Goal: Subscribe to service/newsletter

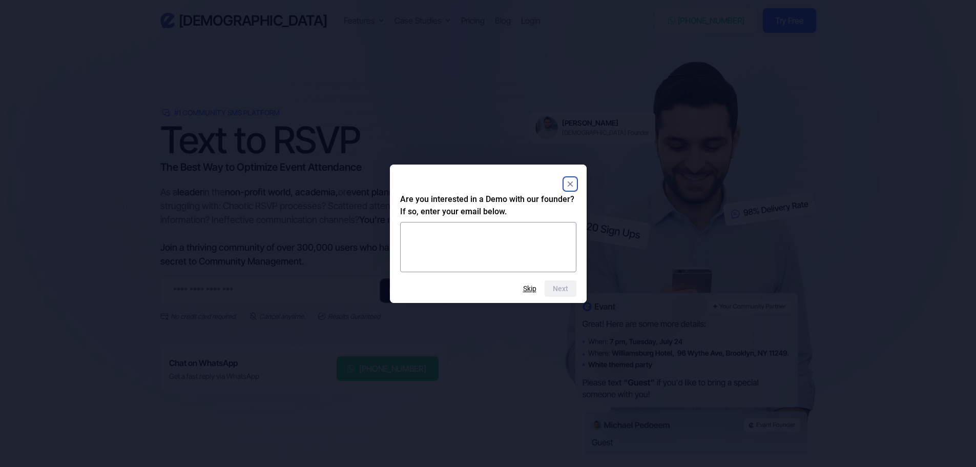
click at [571, 184] on rect "Close" at bounding box center [570, 184] width 12 height 12
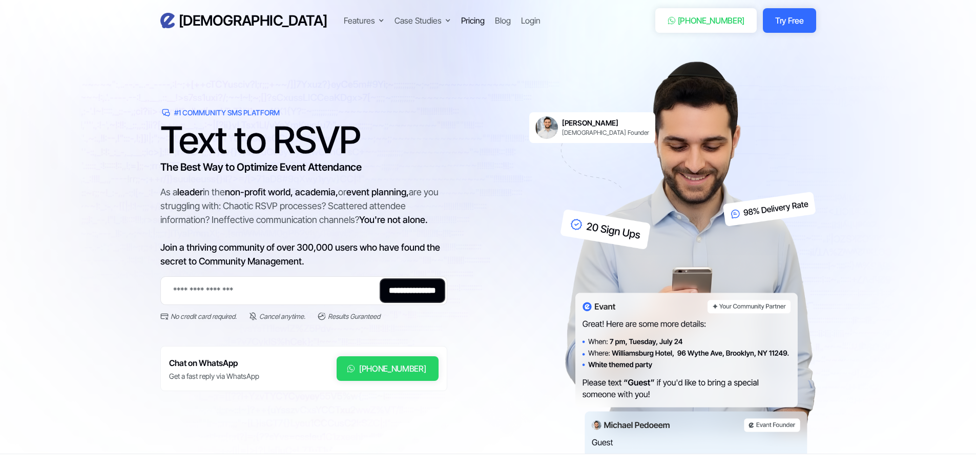
click at [461, 26] on div "Pricing" at bounding box center [473, 20] width 24 height 12
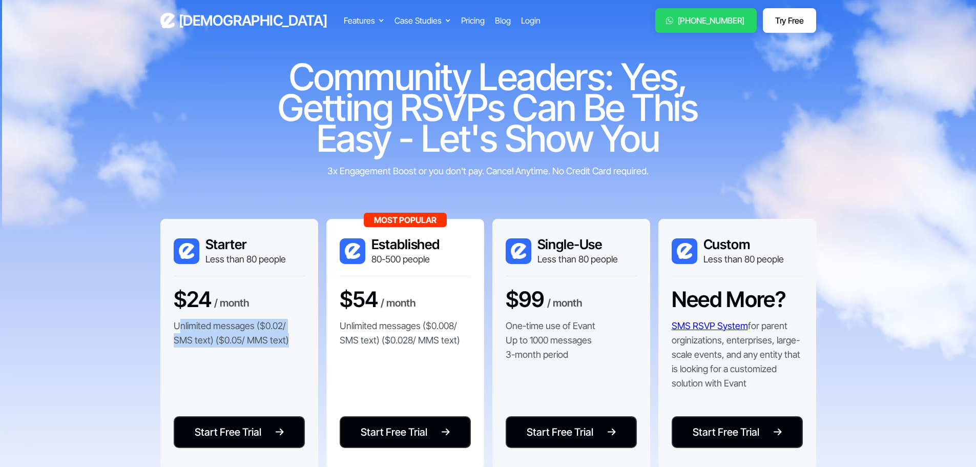
drag, startPoint x: 177, startPoint y: 326, endPoint x: 290, endPoint y: 349, distance: 114.6
click at [290, 349] on div "$24 / month Unlimited messages ($0.02/ SMS text) ($0.05/ MMS text)" at bounding box center [239, 321] width 131 height 71
drag, startPoint x: 290, startPoint y: 343, endPoint x: 170, endPoint y: 328, distance: 120.4
click at [170, 328] on div "Starter Less than 80 people $24 / month Unlimited messages ($0.02/ SMS text) ($…" at bounding box center [239, 344] width 158 height 251
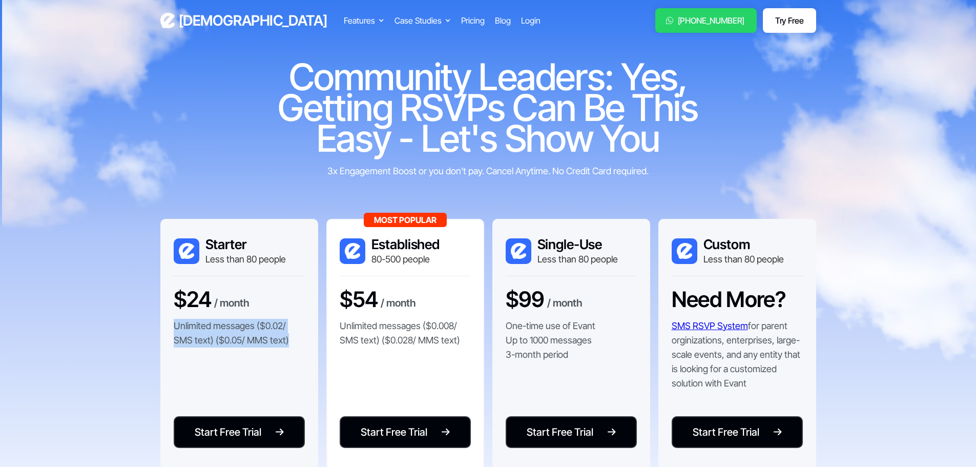
click at [170, 328] on div "Starter Less than 80 people $24 / month Unlimited messages ($0.02/ SMS text) ($…" at bounding box center [239, 344] width 158 height 251
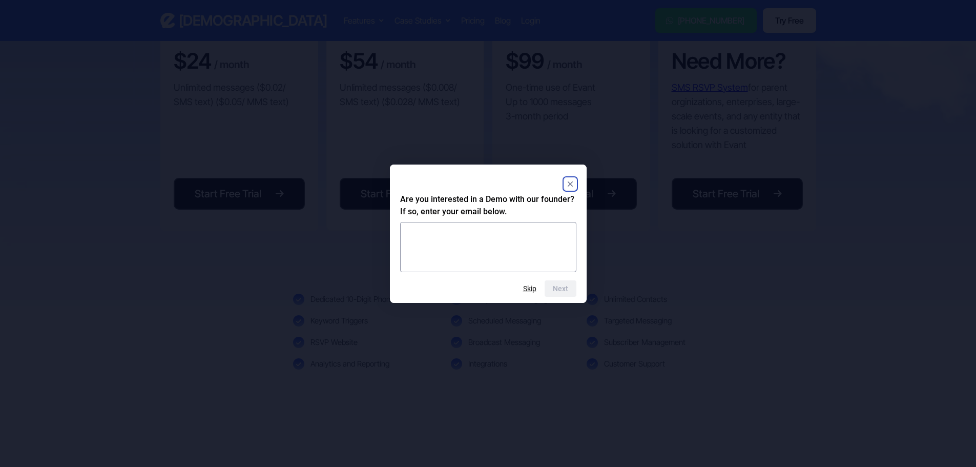
scroll to position [256, 0]
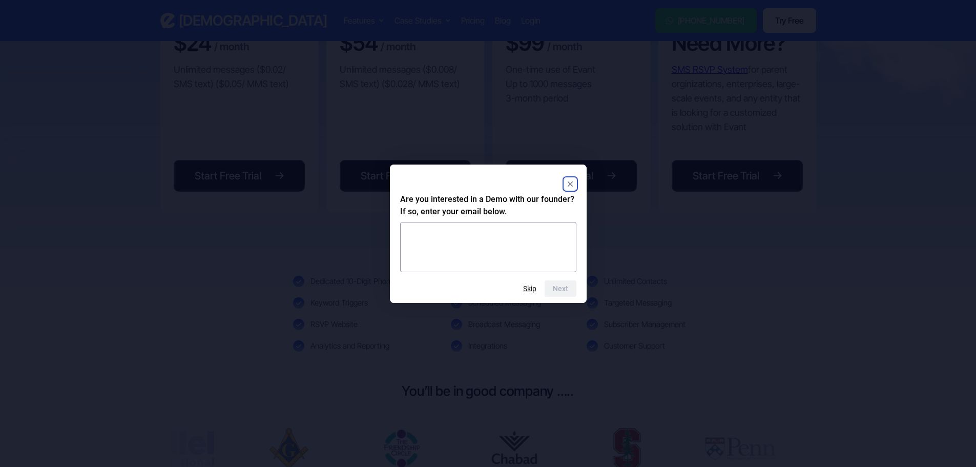
click at [569, 184] on icon "Close" at bounding box center [569, 183] width 5 height 5
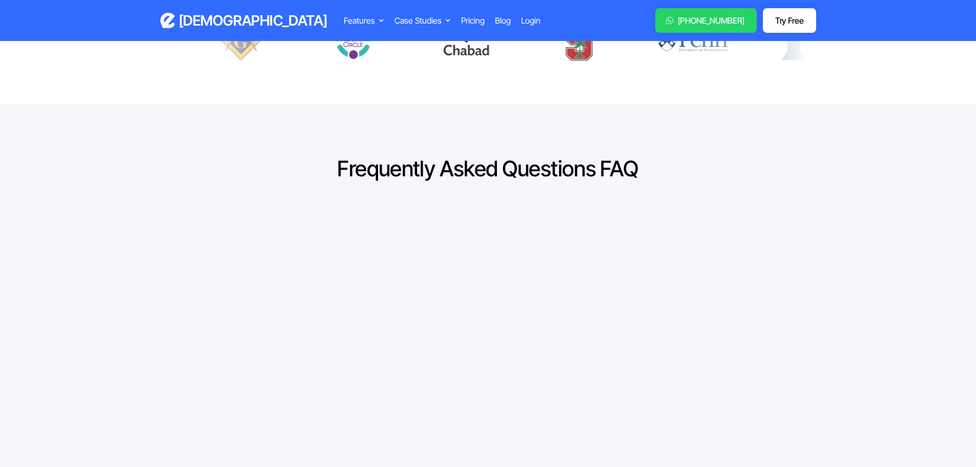
scroll to position [666, 0]
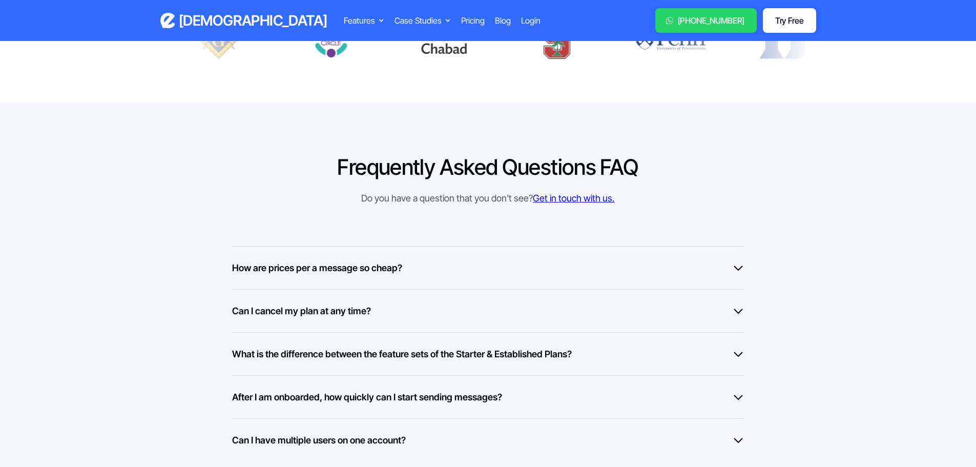
click at [336, 279] on div "How are prices per a message so cheap? At Evant, we've built relationships with…" at bounding box center [488, 267] width 512 height 43
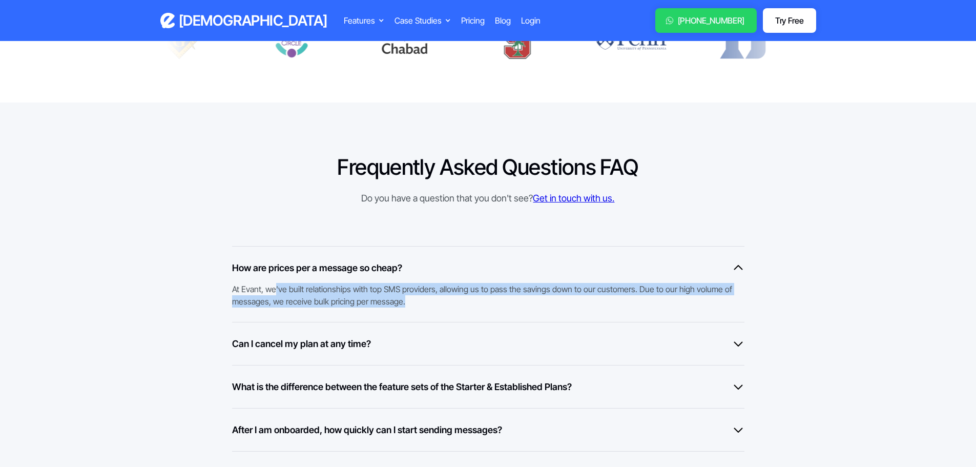
drag, startPoint x: 276, startPoint y: 291, endPoint x: 481, endPoint y: 310, distance: 206.4
click at [481, 310] on div "How are prices per a message so cheap? At Evant, we've built relationships with…" at bounding box center [488, 284] width 512 height 76
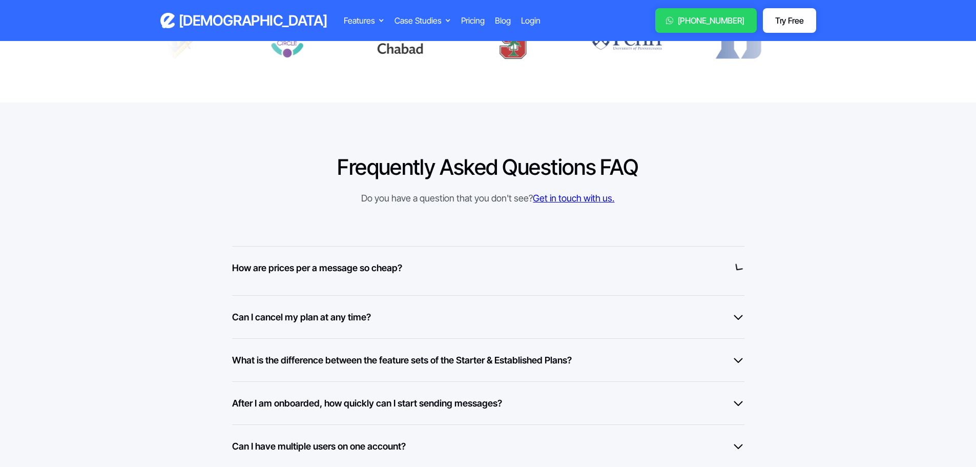
click at [481, 310] on div "Can I cancel my plan at any time? Yes, you can cancel your plan at any time at …" at bounding box center [488, 316] width 512 height 43
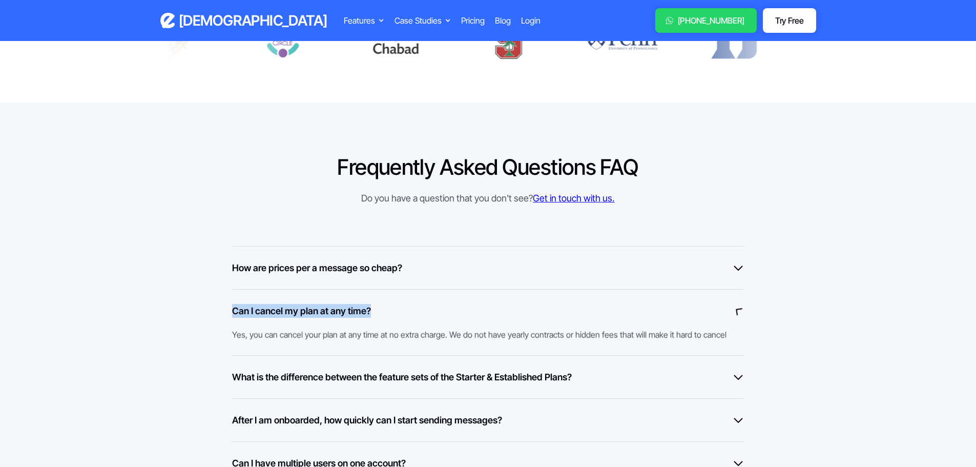
drag, startPoint x: 481, startPoint y: 310, endPoint x: 470, endPoint y: 310, distance: 11.3
click at [470, 310] on div "Can I cancel my plan at any time?" at bounding box center [488, 311] width 512 height 14
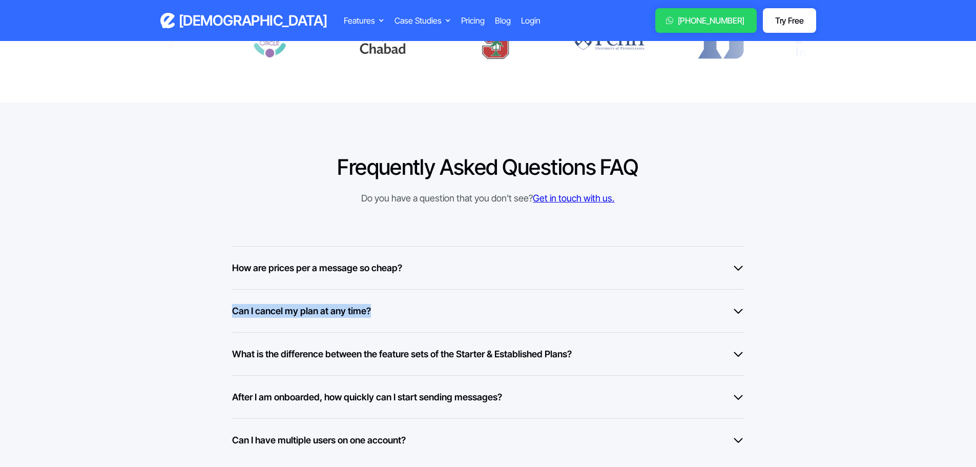
click at [466, 311] on div "Can I cancel my plan at any time?" at bounding box center [488, 311] width 512 height 14
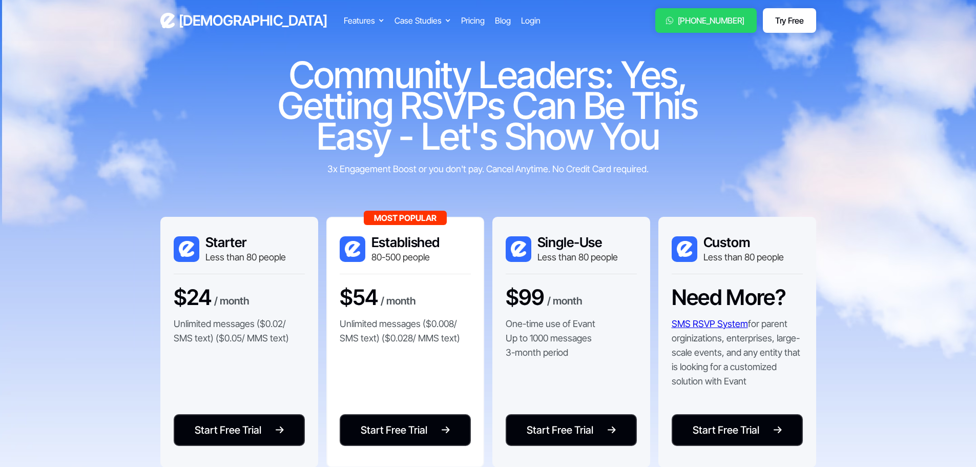
scroll to position [0, 0]
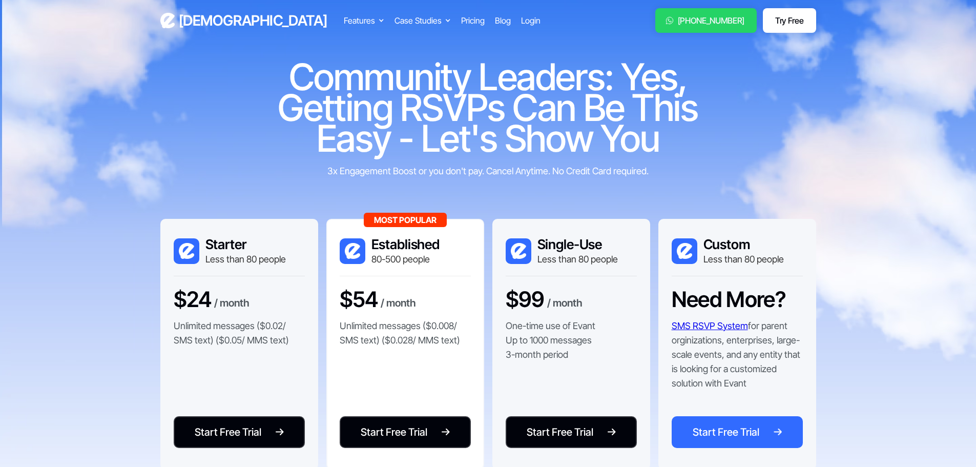
click at [735, 425] on div "Start Free Trial" at bounding box center [726, 431] width 67 height 15
click at [691, 434] on link "Start Free Trial Start Free Trial" at bounding box center [737, 432] width 131 height 32
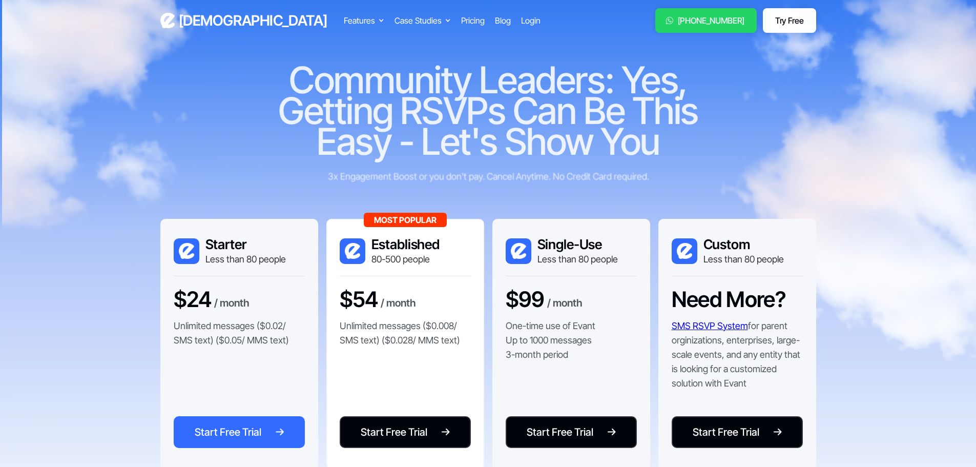
click at [235, 426] on div "Start Free Trial" at bounding box center [228, 431] width 67 height 15
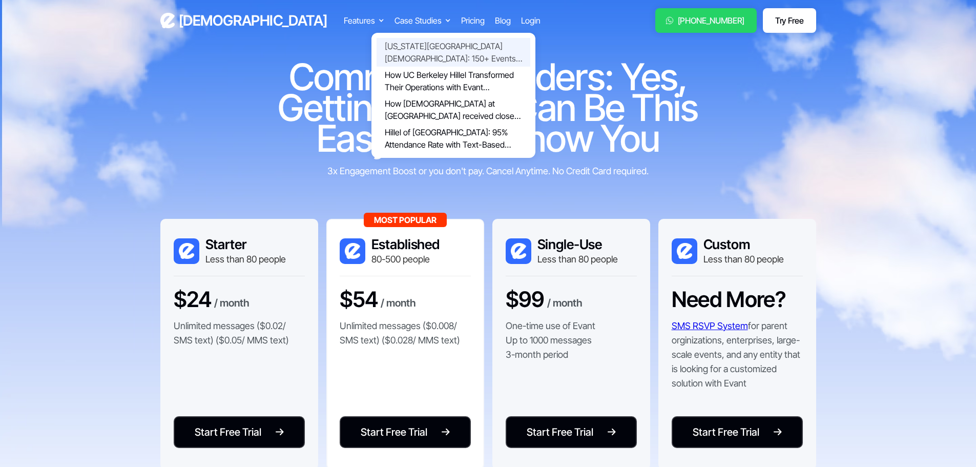
click at [377, 58] on link "[US_STATE][GEOGRAPHIC_DATA] [DEMOGRAPHIC_DATA]: 150+ Events Powered by [PERSON_…" at bounding box center [454, 52] width 154 height 29
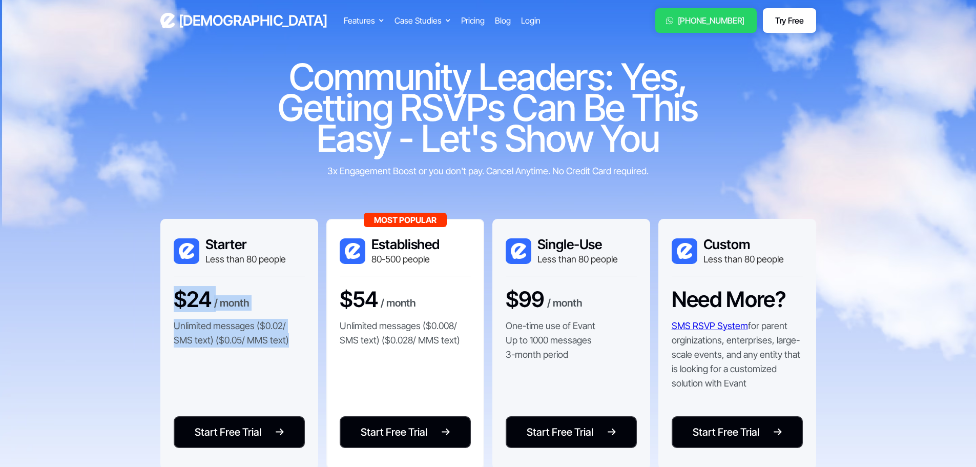
drag, startPoint x: 177, startPoint y: 298, endPoint x: 289, endPoint y: 350, distance: 123.6
click at [289, 350] on div "$24 / month Unlimited messages ($0.02/ SMS text) ($0.05/ MMS text)" at bounding box center [239, 321] width 131 height 71
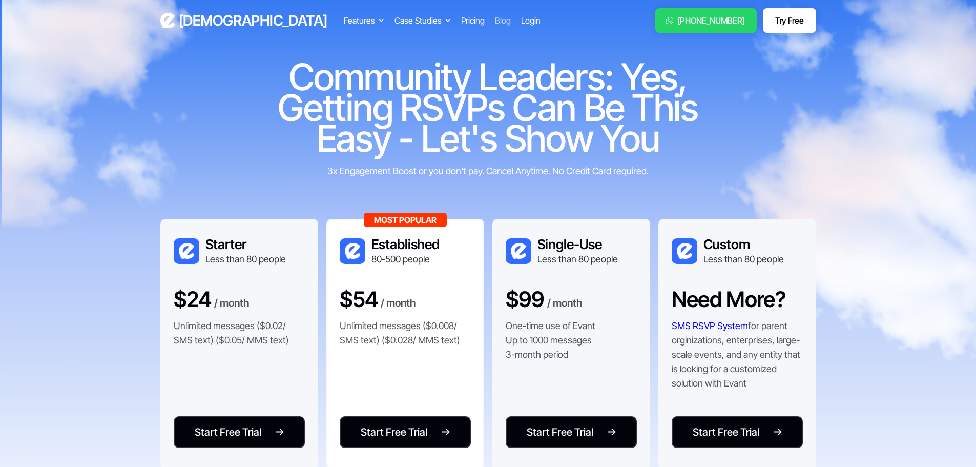
click at [495, 15] on div "Blog" at bounding box center [503, 20] width 16 height 12
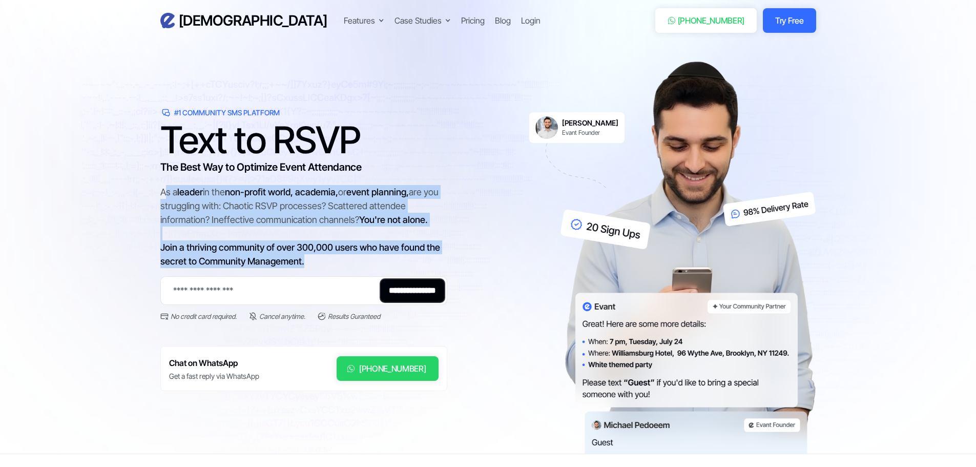
drag, startPoint x: 164, startPoint y: 187, endPoint x: 318, endPoint y: 261, distance: 171.2
click at [318, 261] on div "As a leader in the non-profit world, academia, or event planning, are you strug…" at bounding box center [303, 226] width 287 height 83
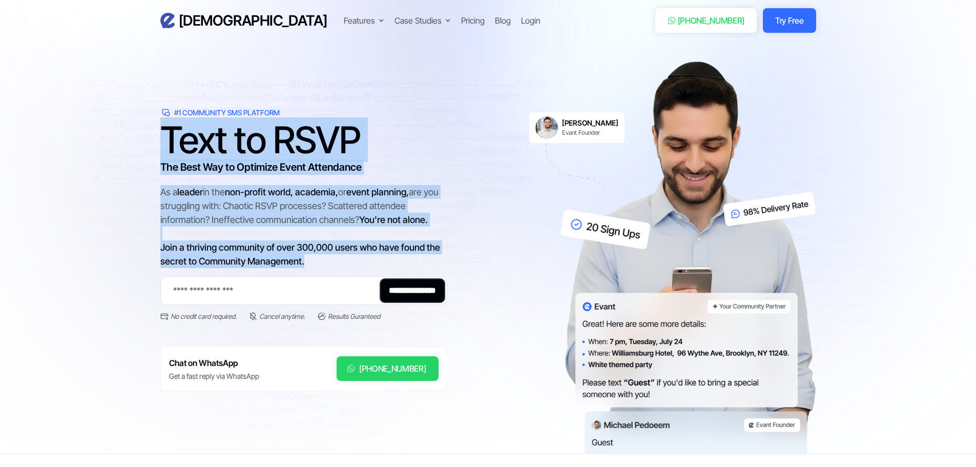
drag, startPoint x: 318, startPoint y: 261, endPoint x: 155, endPoint y: 137, distance: 204.5
click at [155, 137] on div "**********" at bounding box center [488, 257] width 676 height 392
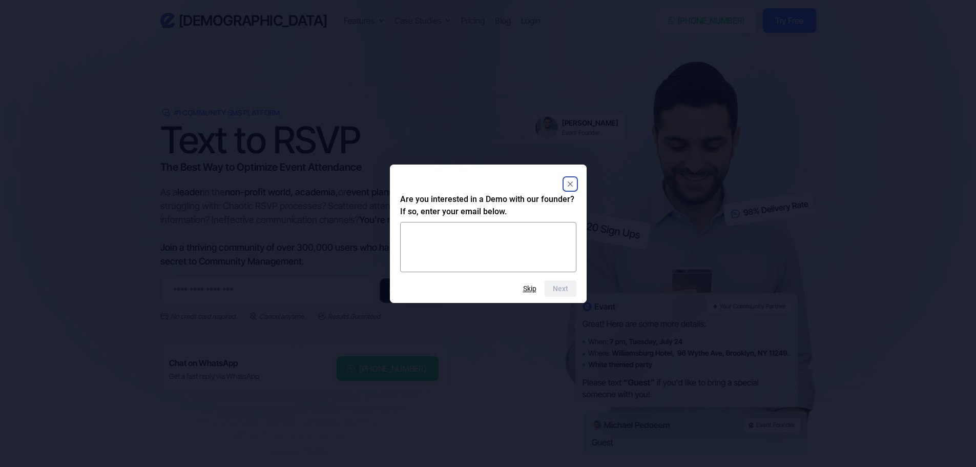
click at [574, 182] on rect "Close" at bounding box center [570, 184] width 12 height 12
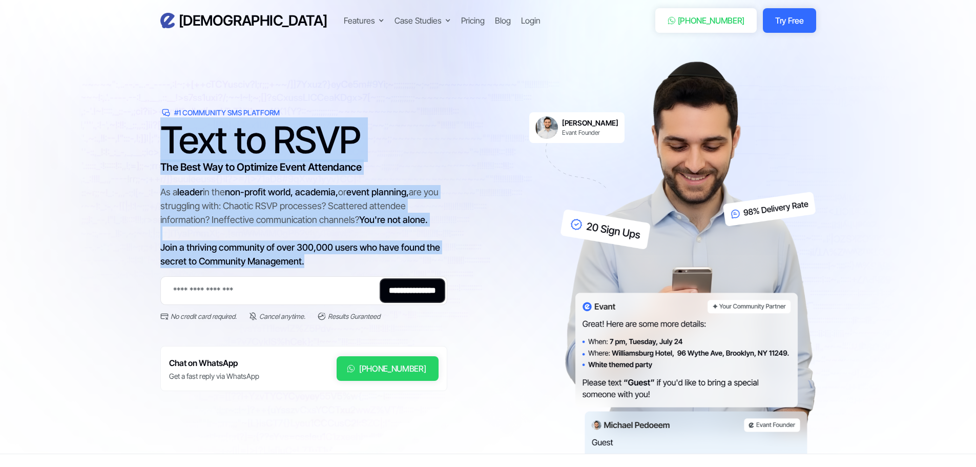
click at [298, 189] on span "non-profit world, academia," at bounding box center [281, 192] width 113 height 11
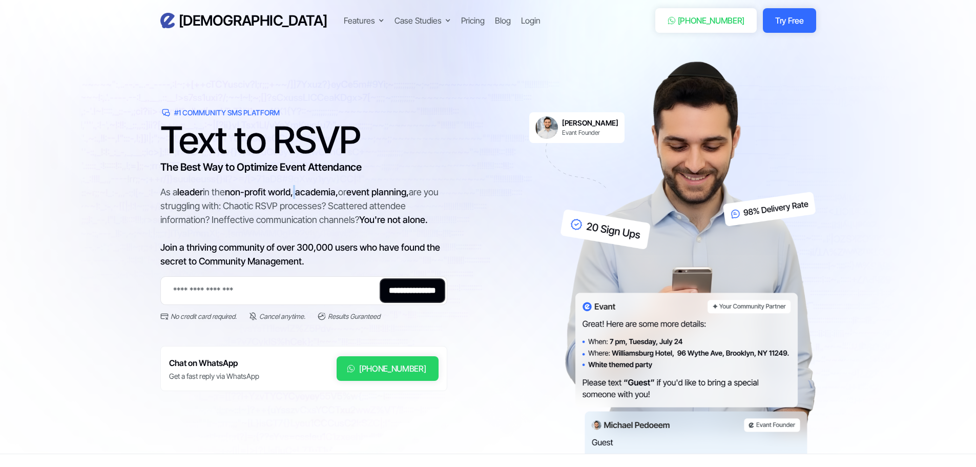
click at [298, 189] on span "non-profit world, academia," at bounding box center [281, 192] width 113 height 11
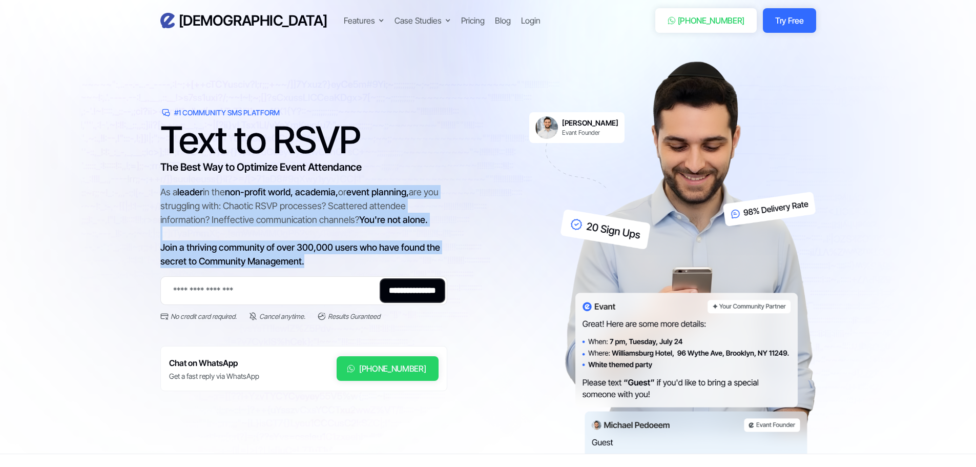
drag, startPoint x: 298, startPoint y: 189, endPoint x: 295, endPoint y: 263, distance: 74.4
click at [295, 263] on div "As a leader in the non-profit world, academia, or event planning, are you strug…" at bounding box center [303, 226] width 287 height 83
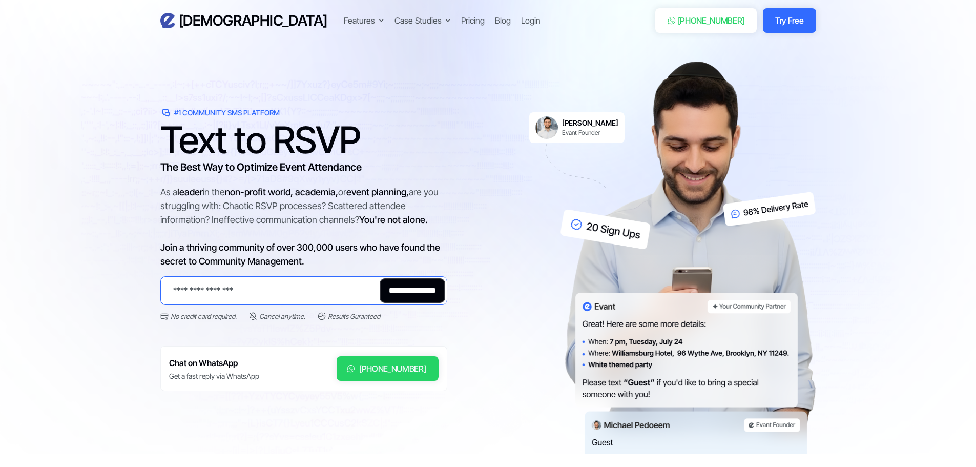
click at [286, 289] on input "Email Form 2" at bounding box center [303, 290] width 287 height 29
type input "**********"
click at [398, 292] on input "**********" at bounding box center [413, 290] width 66 height 25
type input "**********"
